Goal: Transaction & Acquisition: Purchase product/service

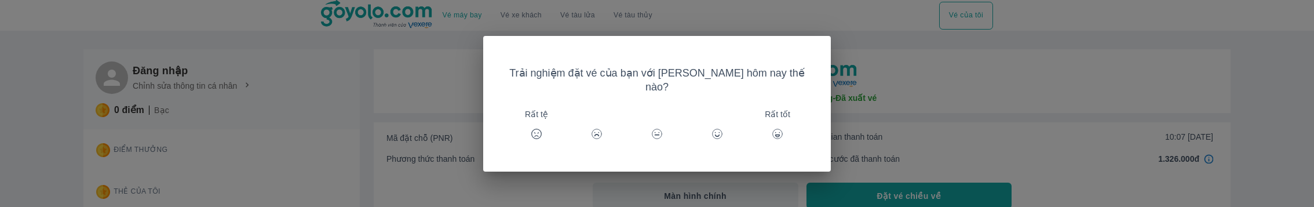
click at [863, 85] on div "Trải nghiệm đặt vé của bạn với [PERSON_NAME] hôm nay thế nào? Rất tệ Rất tốt" at bounding box center [657, 103] width 1314 height 207
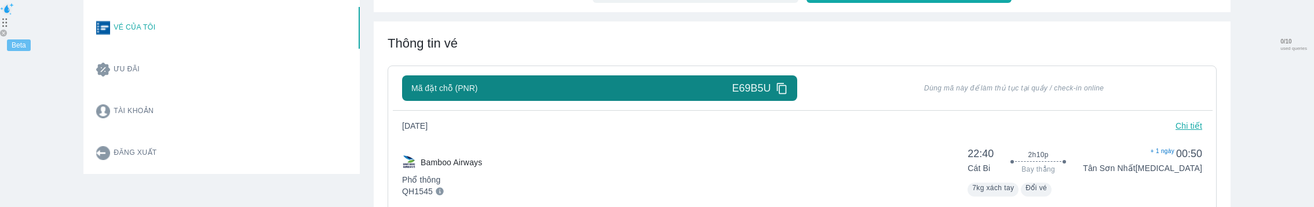
scroll to position [268, 0]
